Goal: Navigation & Orientation: Find specific page/section

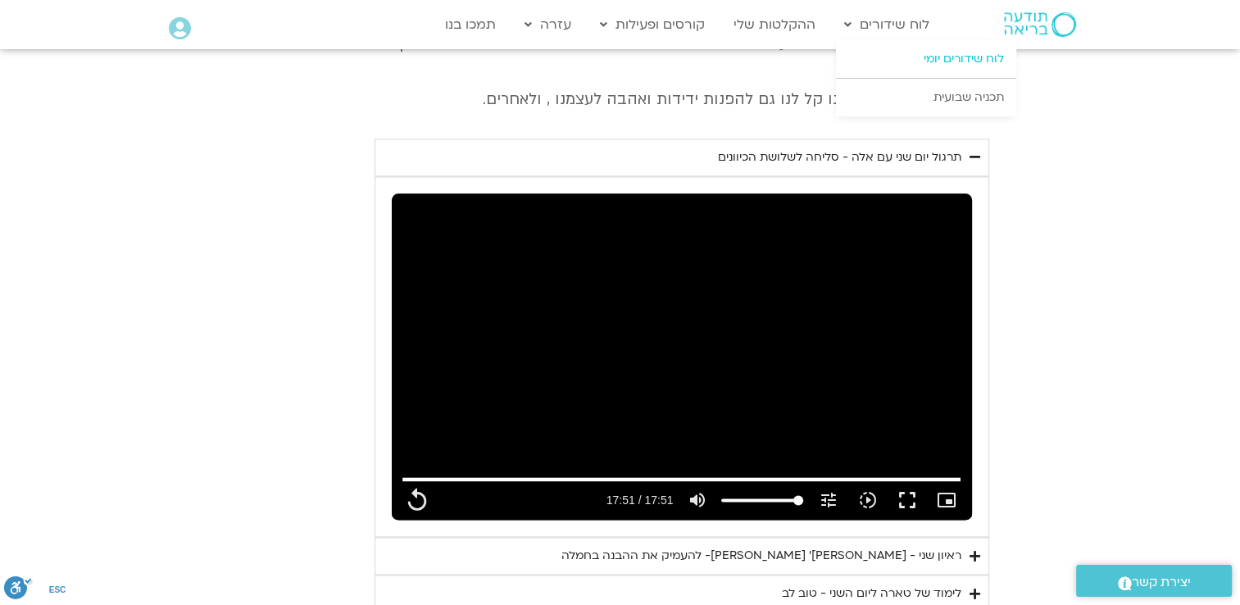
click at [917, 50] on link "לוח שידורים יומי" at bounding box center [926, 59] width 180 height 38
type input "1071.88"
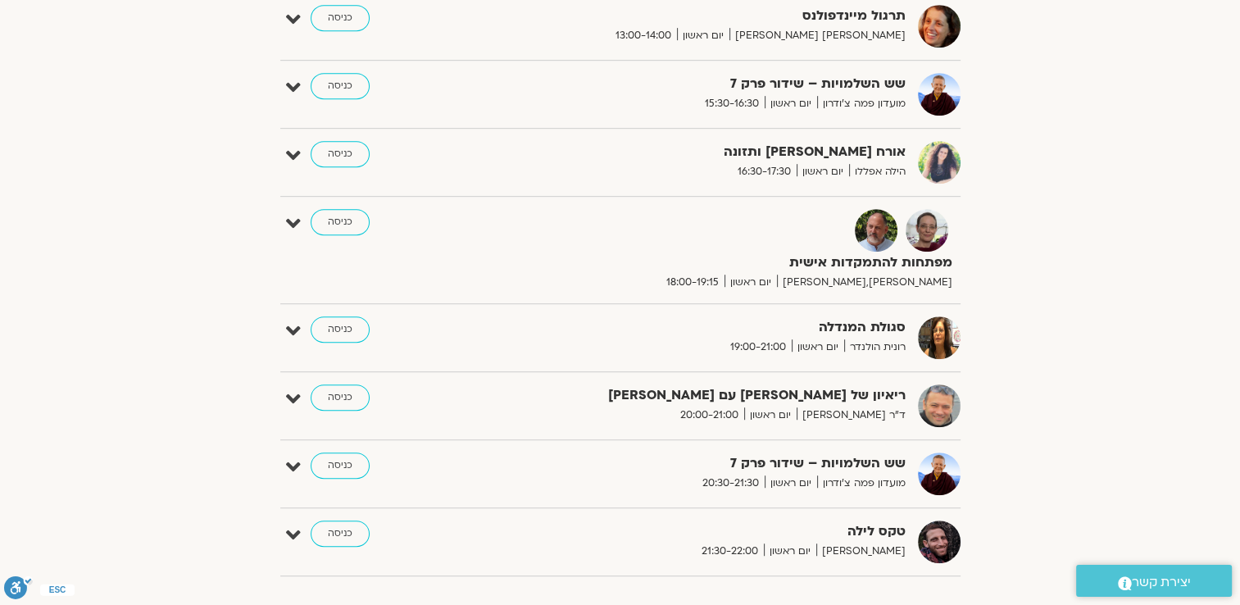
scroll to position [819, 0]
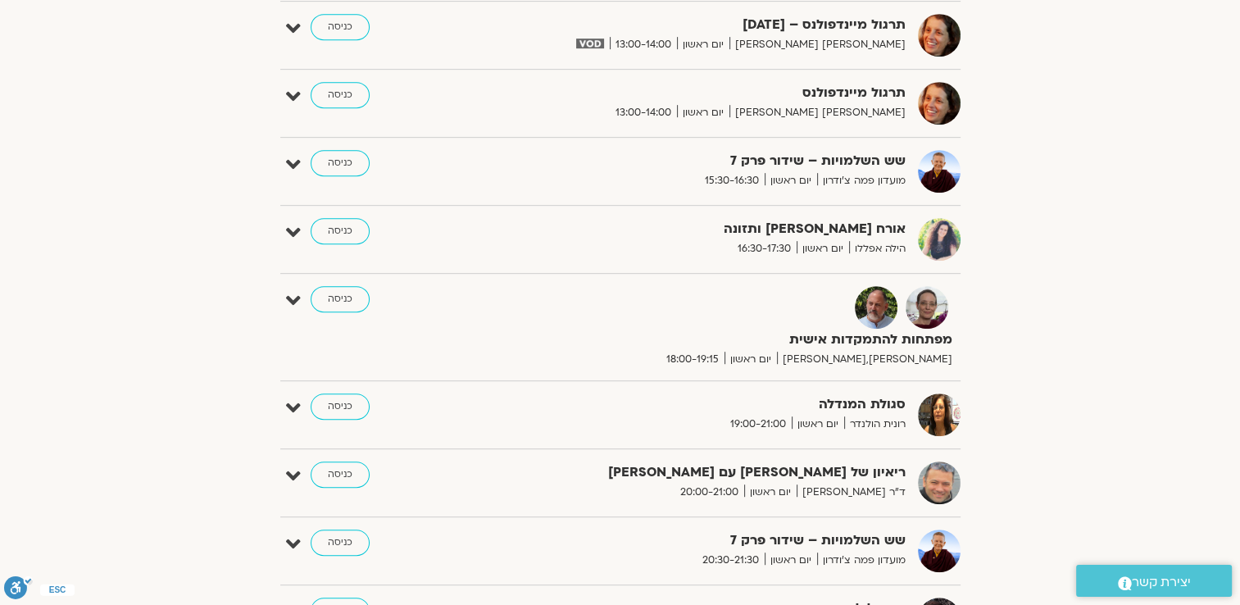
click at [344, 480] on link "כניסה" at bounding box center [340, 474] width 59 height 26
